Goal: Transaction & Acquisition: Purchase product/service

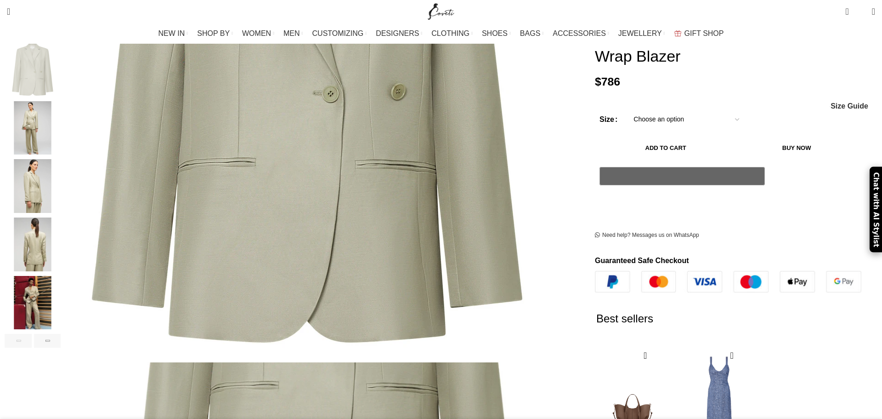
scroll to position [0, 97]
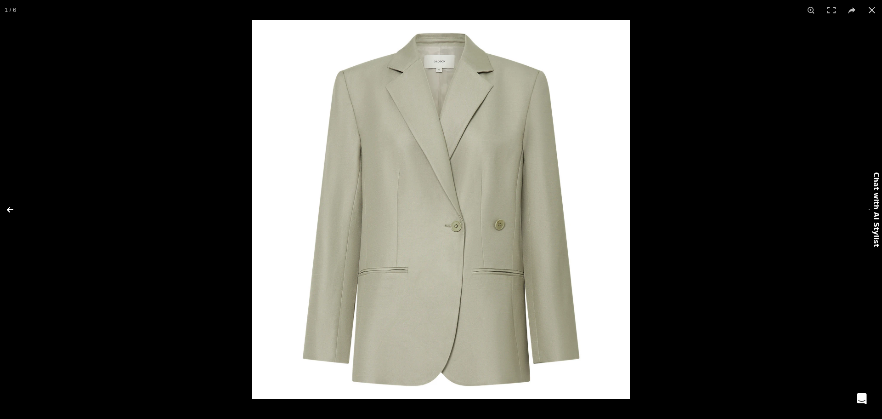
click at [10, 209] on button at bounding box center [16, 210] width 32 height 46
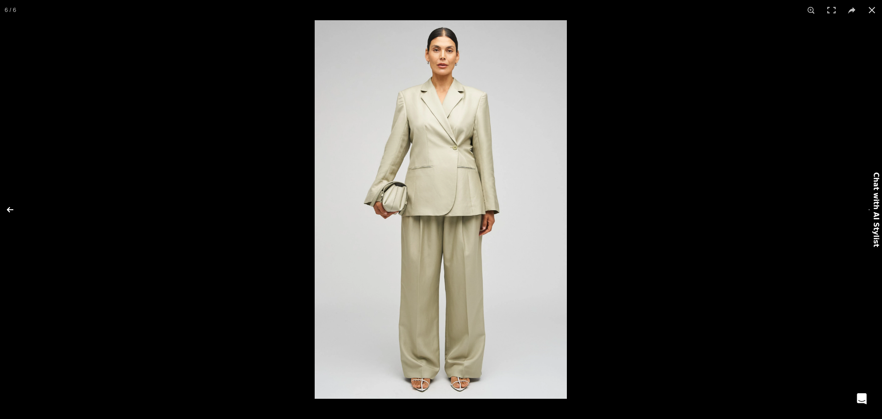
click at [10, 208] on button at bounding box center [16, 210] width 32 height 46
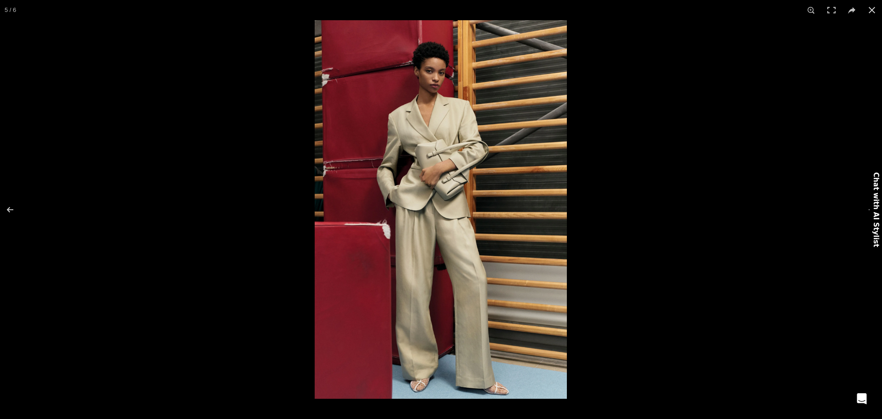
scroll to position [0, 193]
click at [372, 196] on img at bounding box center [441, 209] width 252 height 378
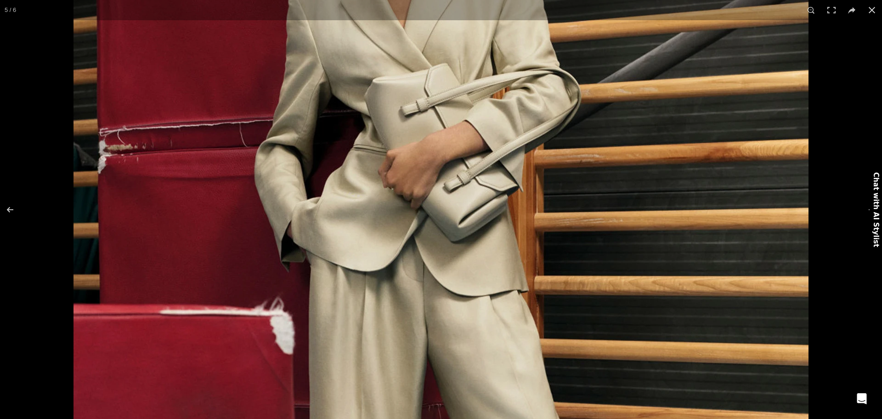
scroll to position [0, 290]
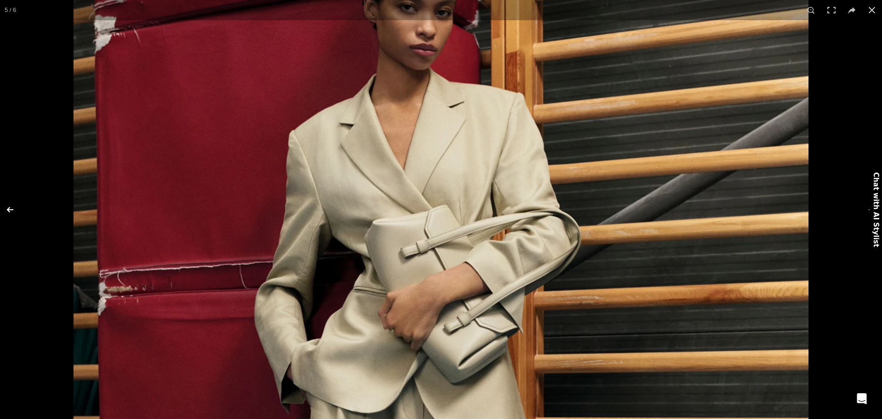
click at [13, 210] on button at bounding box center [16, 210] width 32 height 46
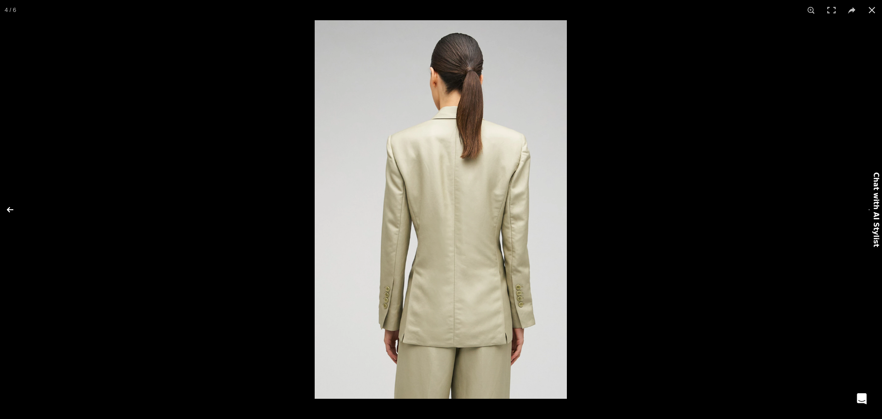
scroll to position [0, 387]
click at [14, 208] on button at bounding box center [16, 210] width 32 height 46
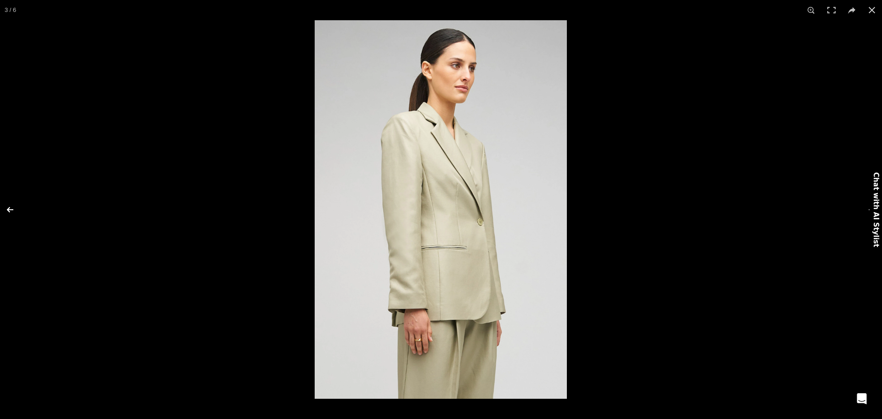
click at [14, 208] on button at bounding box center [16, 210] width 32 height 46
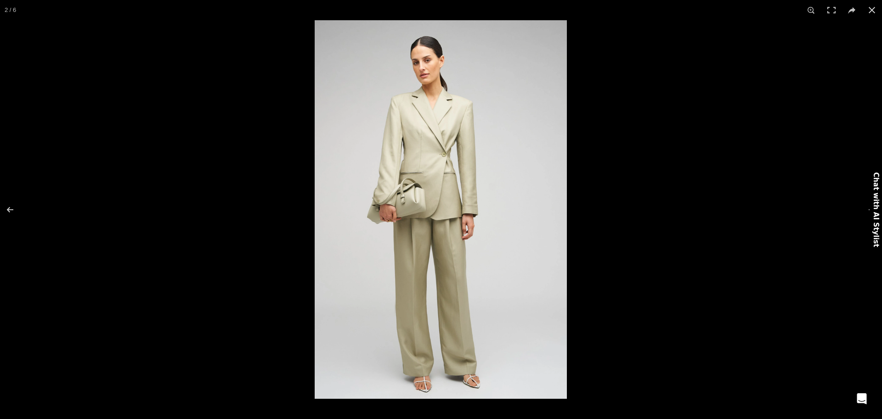
click at [355, 231] on img at bounding box center [441, 209] width 252 height 378
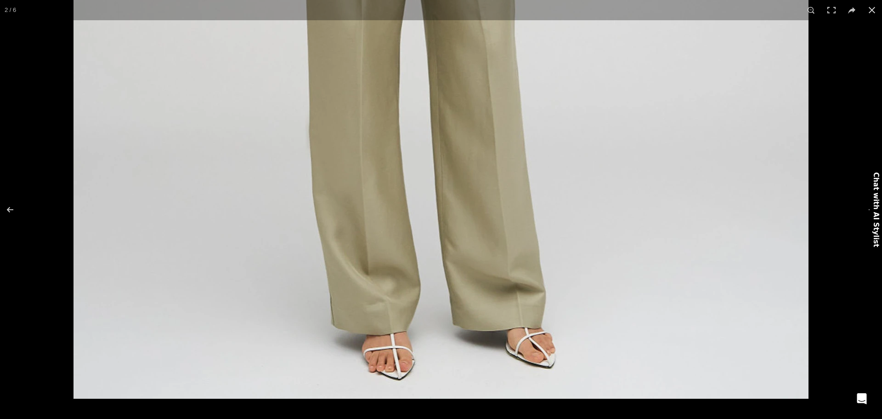
scroll to position [0, 580]
click at [12, 209] on button at bounding box center [16, 210] width 32 height 46
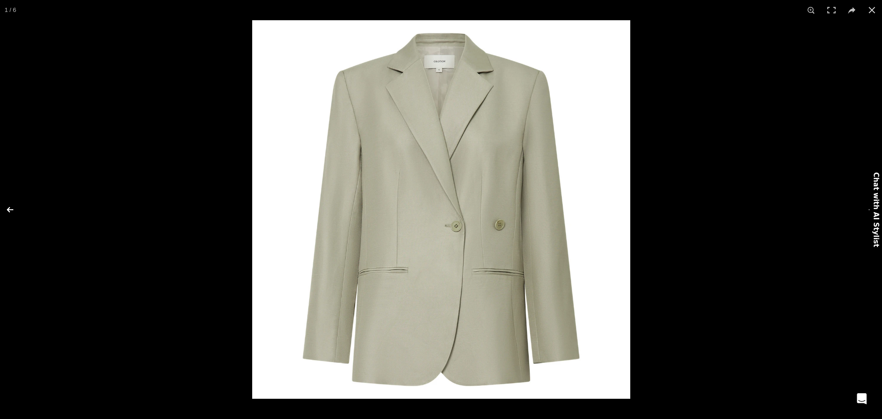
click at [13, 206] on button at bounding box center [16, 210] width 32 height 46
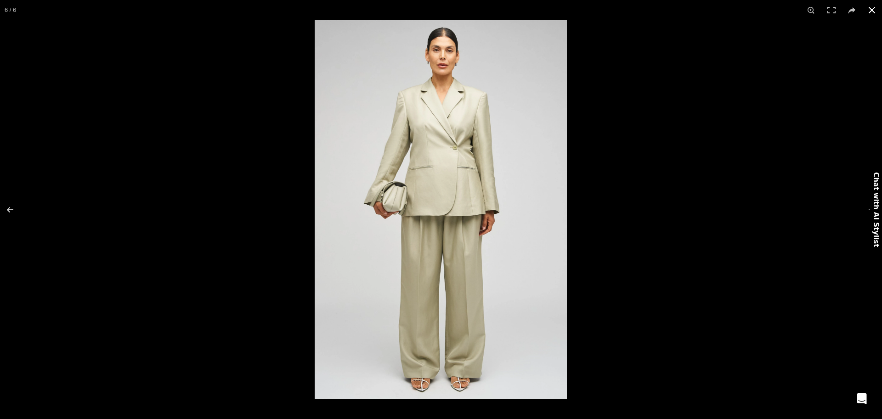
scroll to position [0, 677]
click at [11, 210] on button at bounding box center [16, 210] width 32 height 46
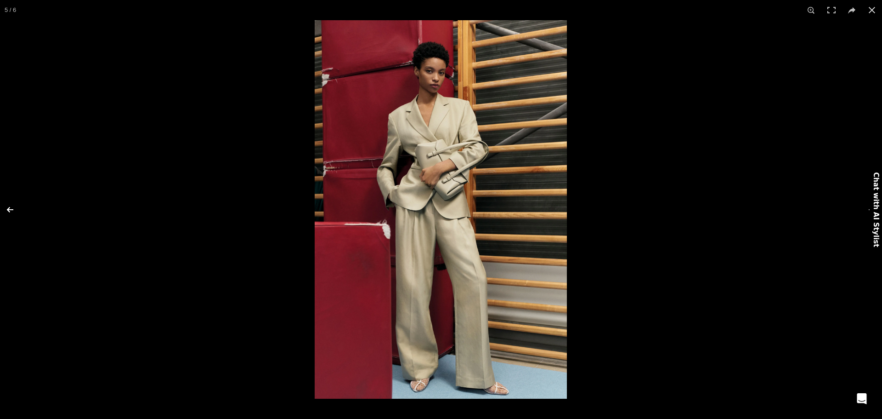
click at [11, 210] on button at bounding box center [16, 210] width 32 height 46
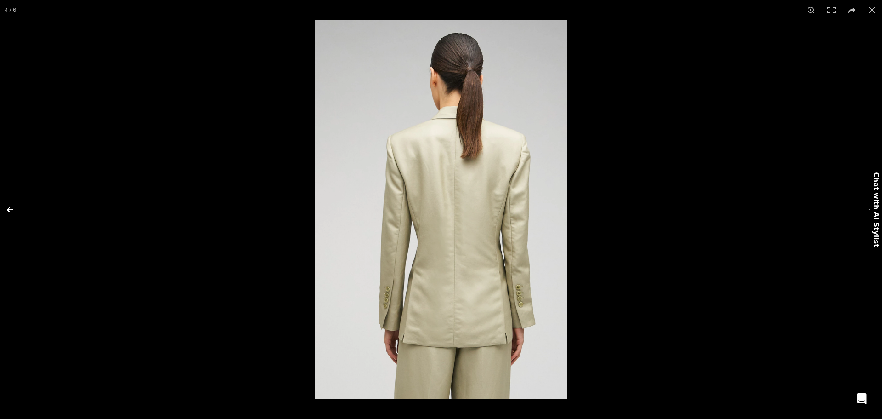
click at [11, 210] on button at bounding box center [16, 210] width 32 height 46
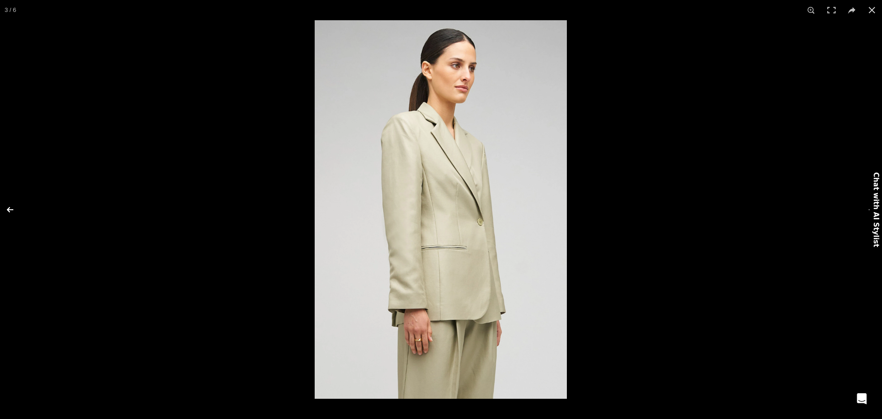
click at [11, 210] on button at bounding box center [16, 210] width 32 height 46
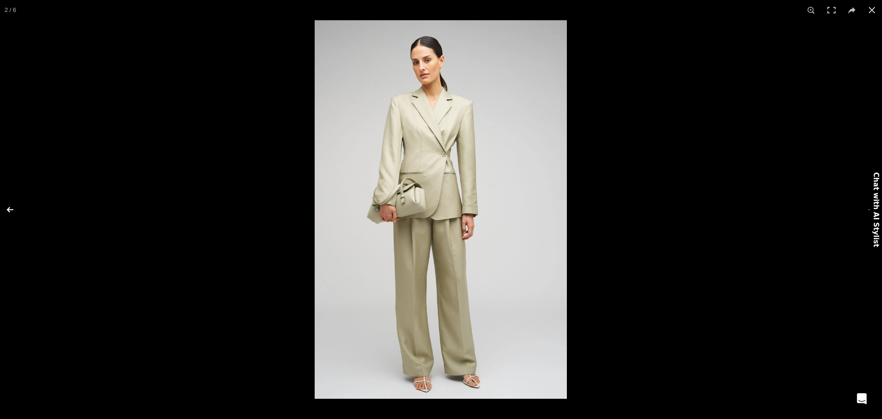
click at [11, 210] on button at bounding box center [16, 210] width 32 height 46
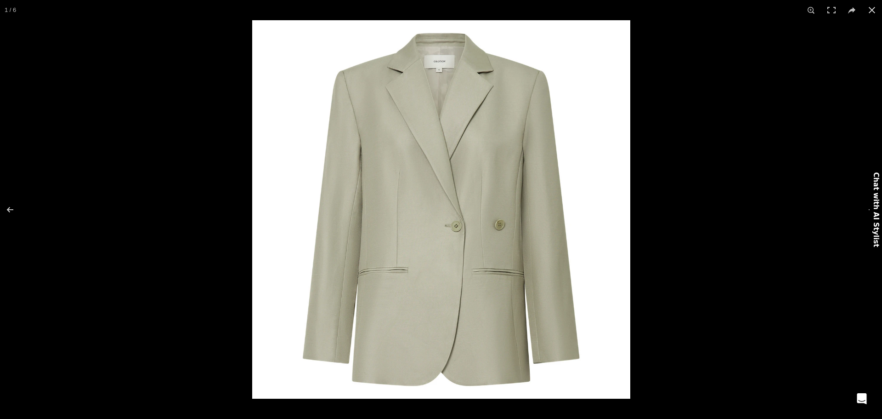
drag, startPoint x: 300, startPoint y: 226, endPoint x: 285, endPoint y: 228, distance: 14.4
click at [298, 227] on img at bounding box center [441, 209] width 378 height 378
